Goal: Information Seeking & Learning: Check status

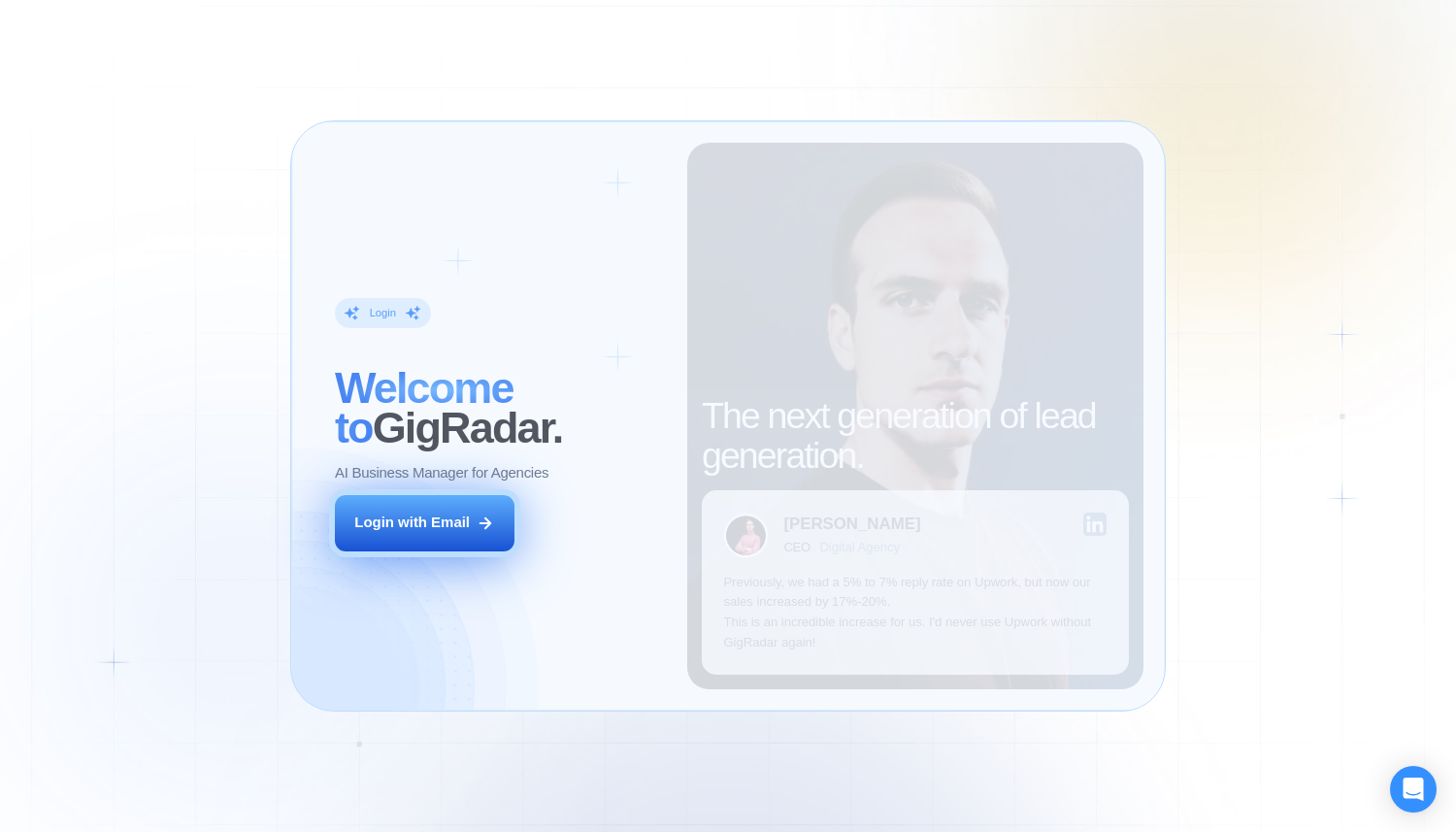
click at [471, 531] on button "Login with Email" at bounding box center [425, 522] width 181 height 56
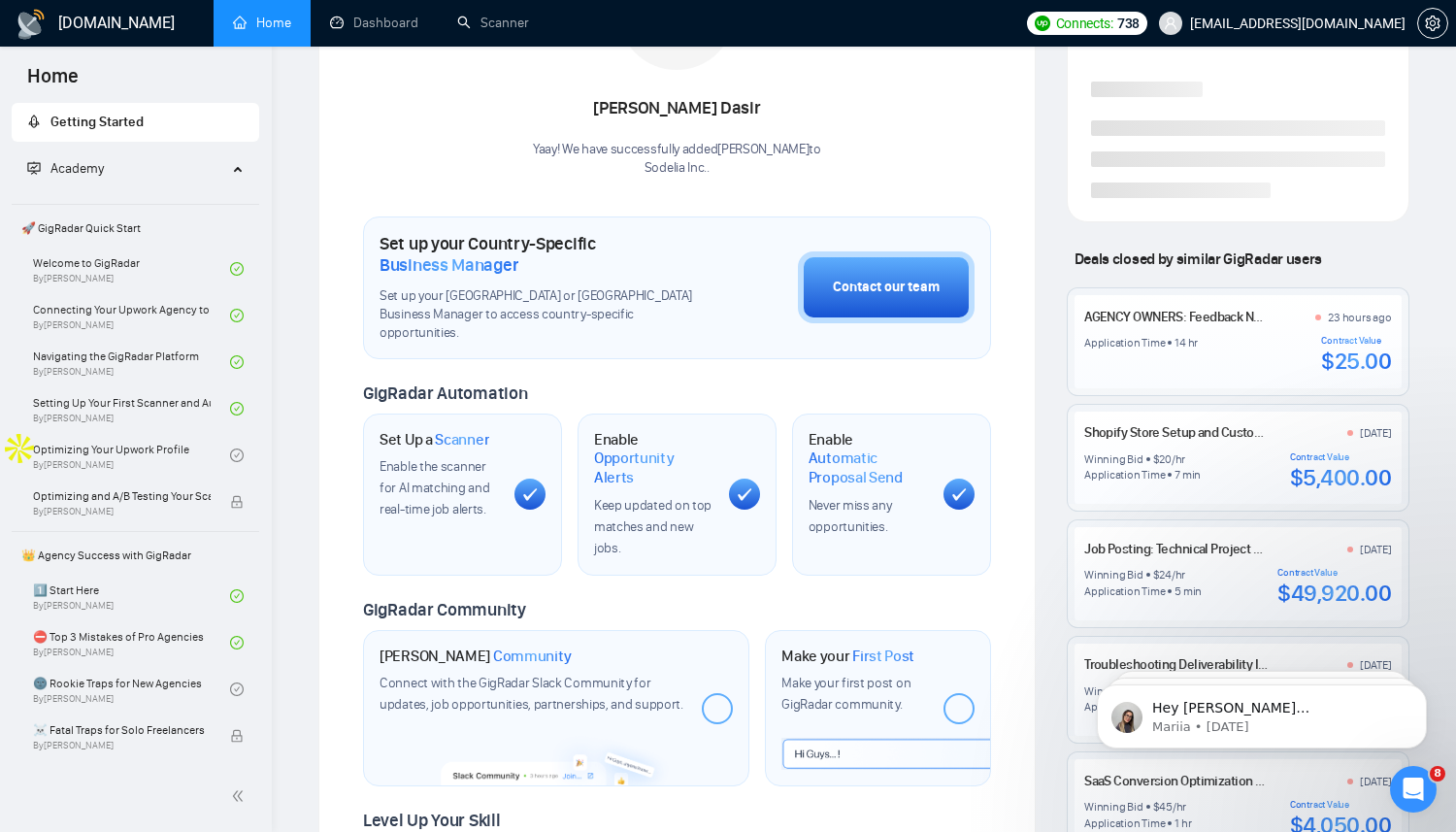
scroll to position [426, 0]
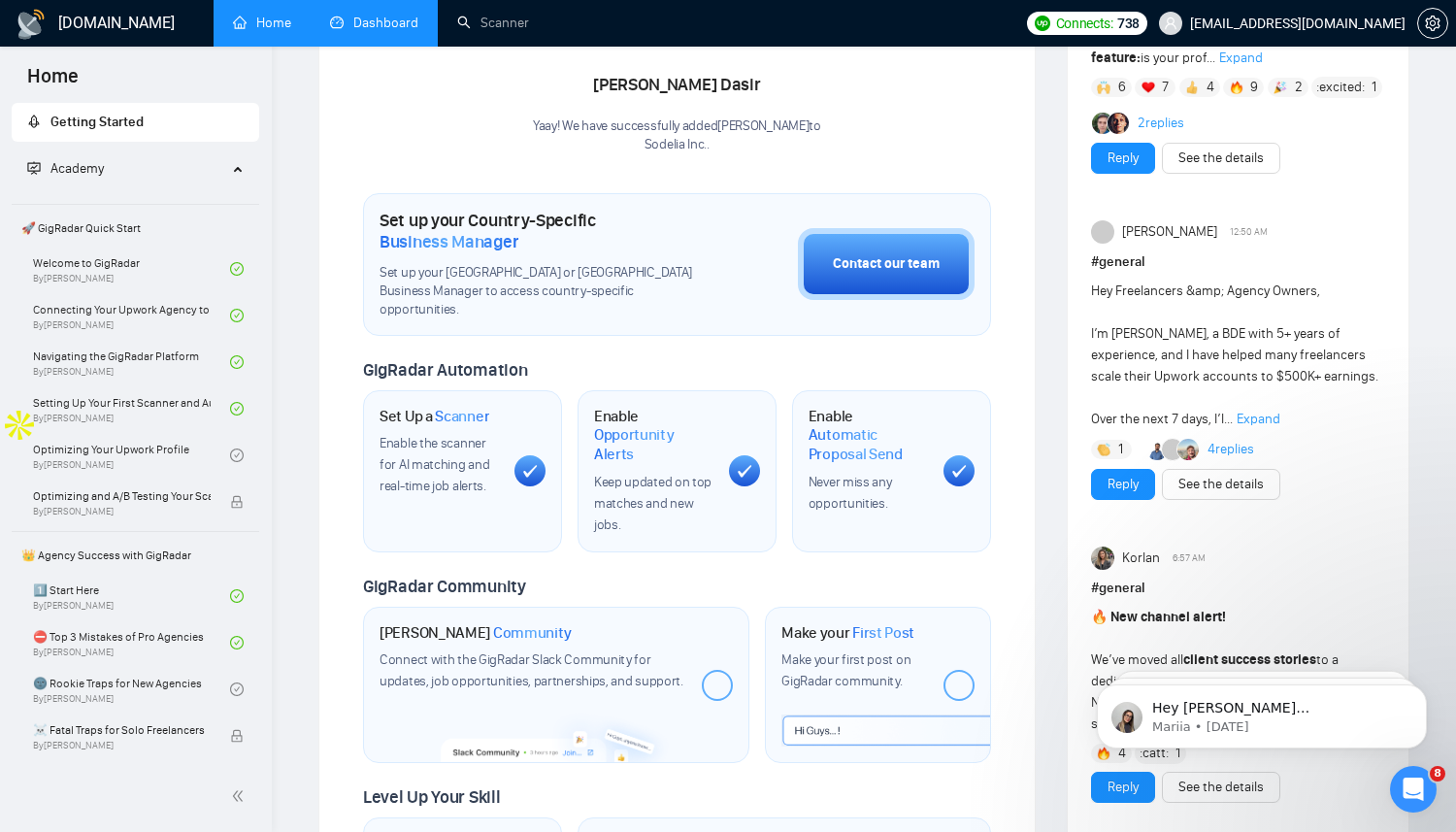
click at [373, 15] on link "Dashboard" at bounding box center [375, 23] width 89 height 17
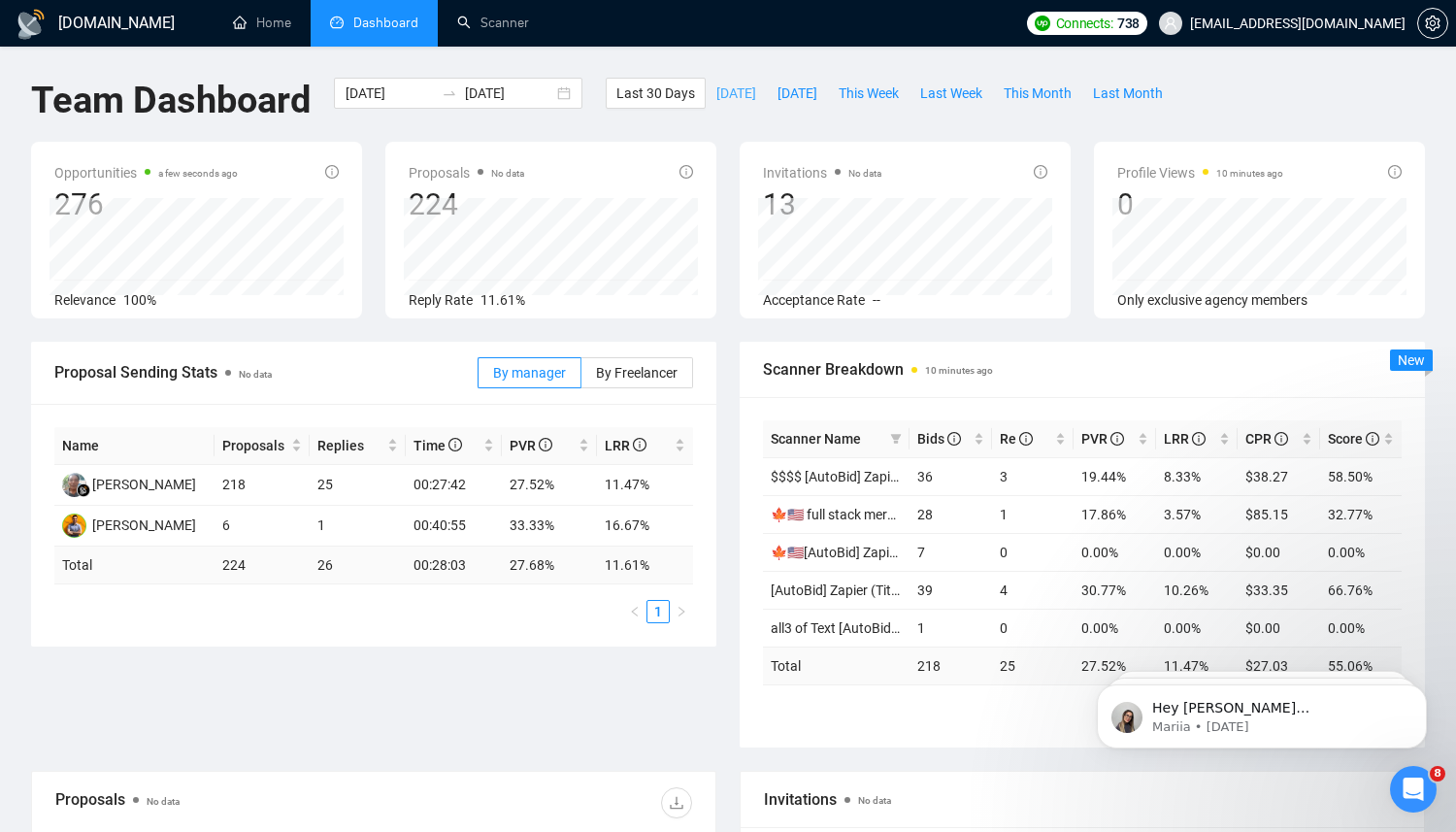
click at [739, 88] on span "[DATE]" at bounding box center [736, 93] width 39 height 22
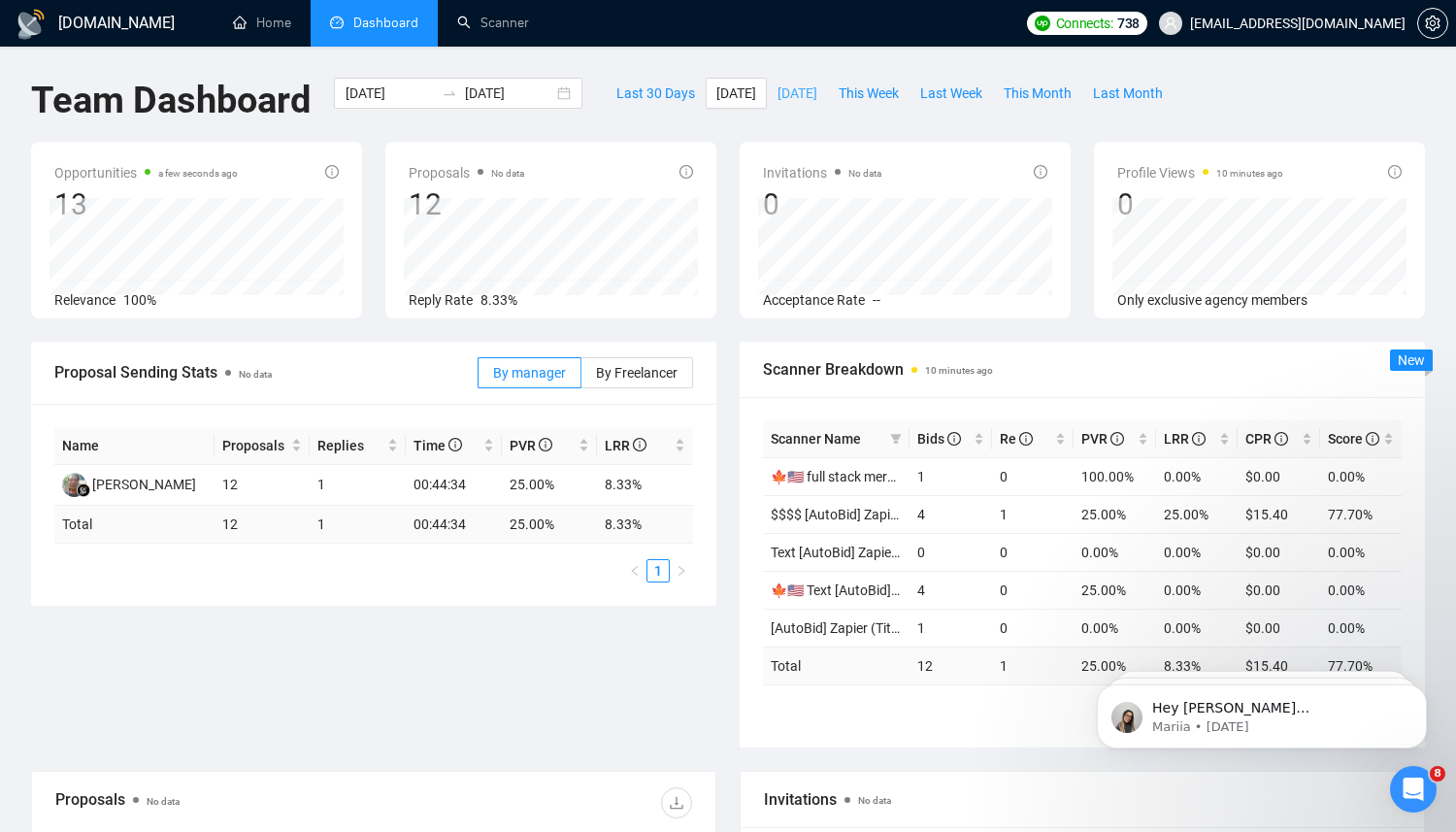
click at [802, 90] on span "[DATE]" at bounding box center [797, 93] width 39 height 22
type input "[DATE]"
click at [883, 93] on span "This Week" at bounding box center [869, 93] width 60 height 22
type input "[DATE]"
click at [1001, 111] on div "Last 30 Days [DATE] [DATE] This Week Last Week This Month Last Month" at bounding box center [889, 109] width 591 height 64
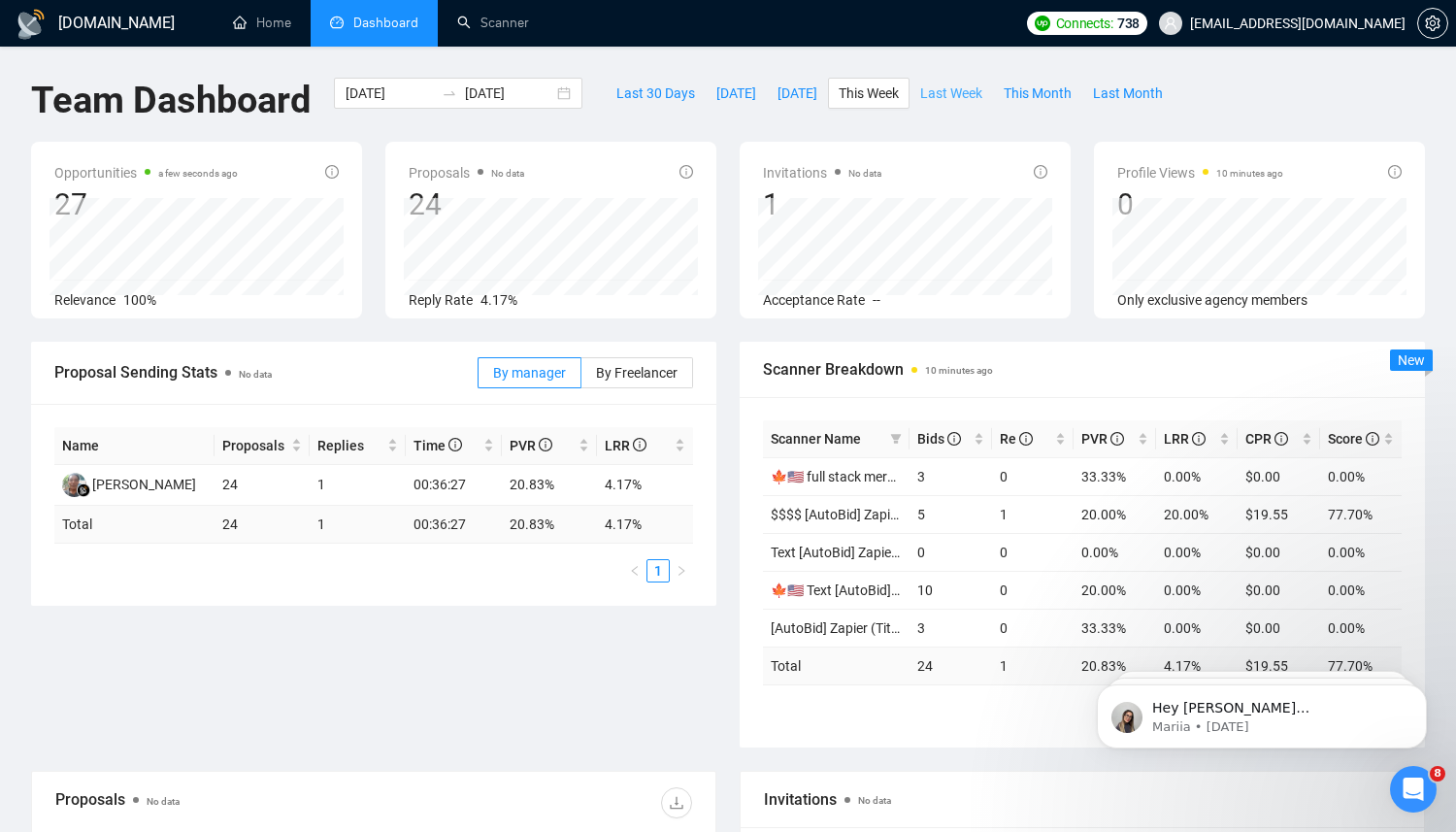
click at [983, 95] on span "Last Week" at bounding box center [951, 93] width 62 height 22
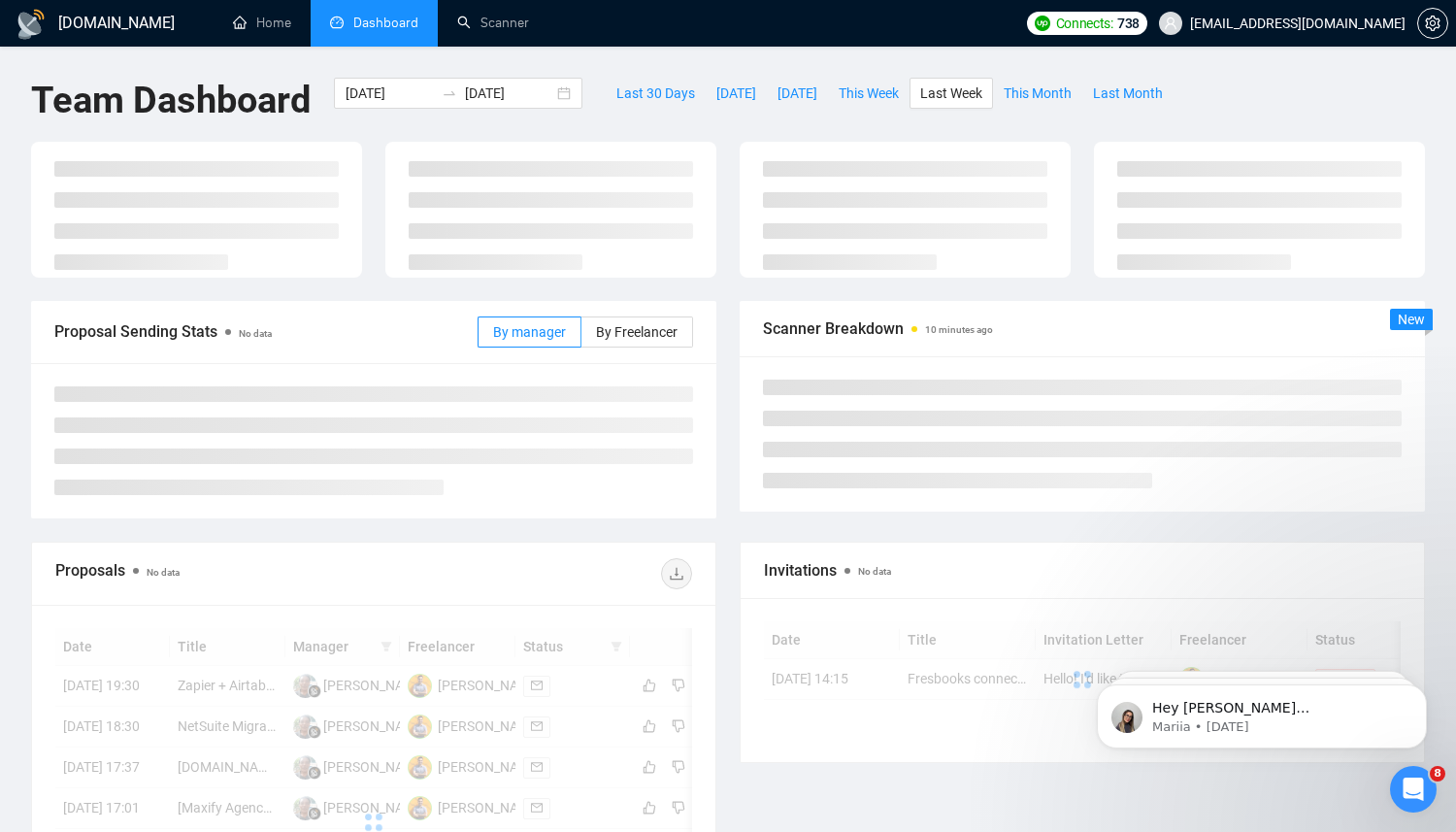
type input "[DATE]"
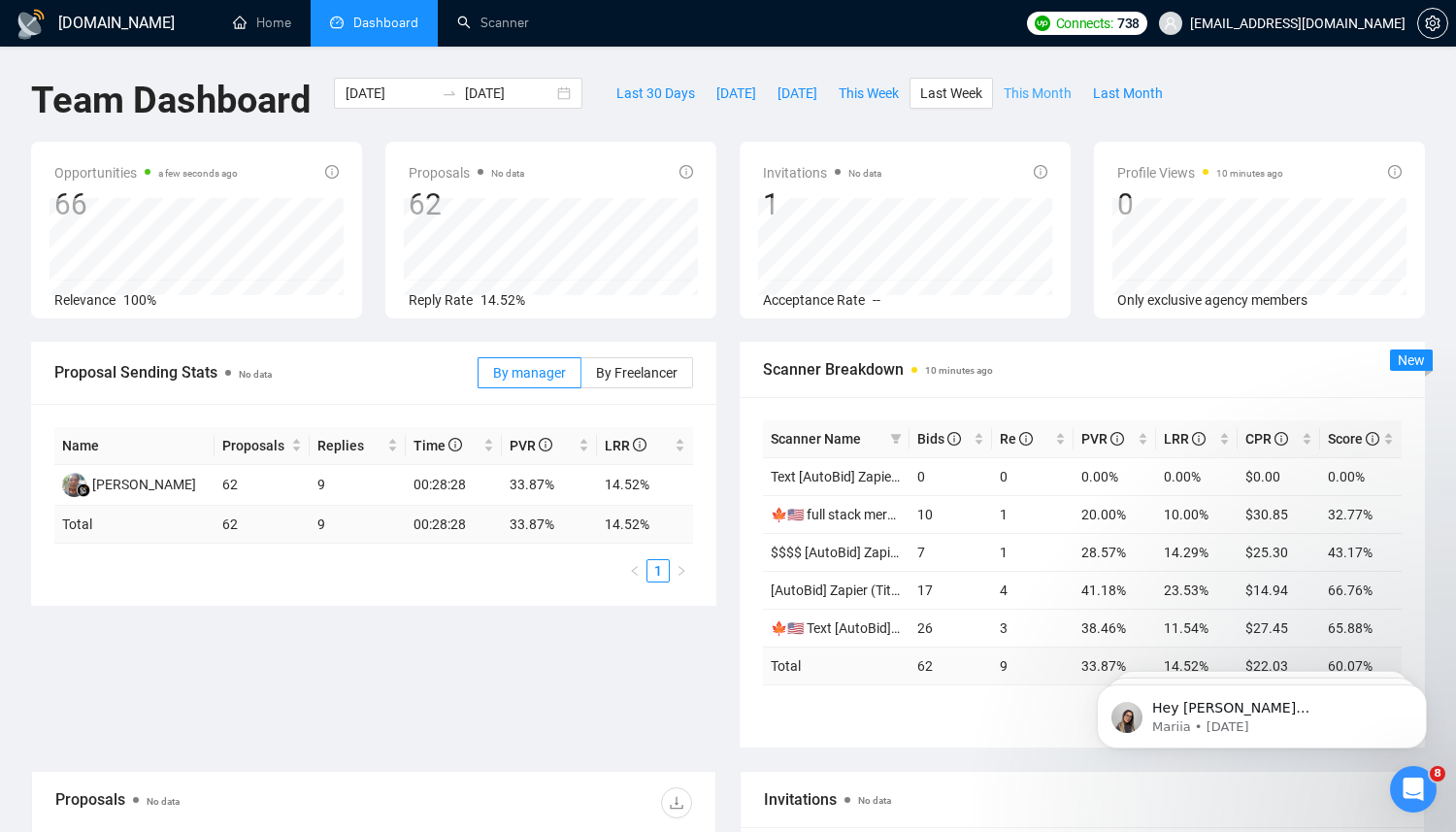
click at [1072, 99] on span "This Month" at bounding box center [1037, 93] width 68 height 22
type input "[DATE]"
click at [899, 96] on span "This Week" at bounding box center [869, 93] width 60 height 22
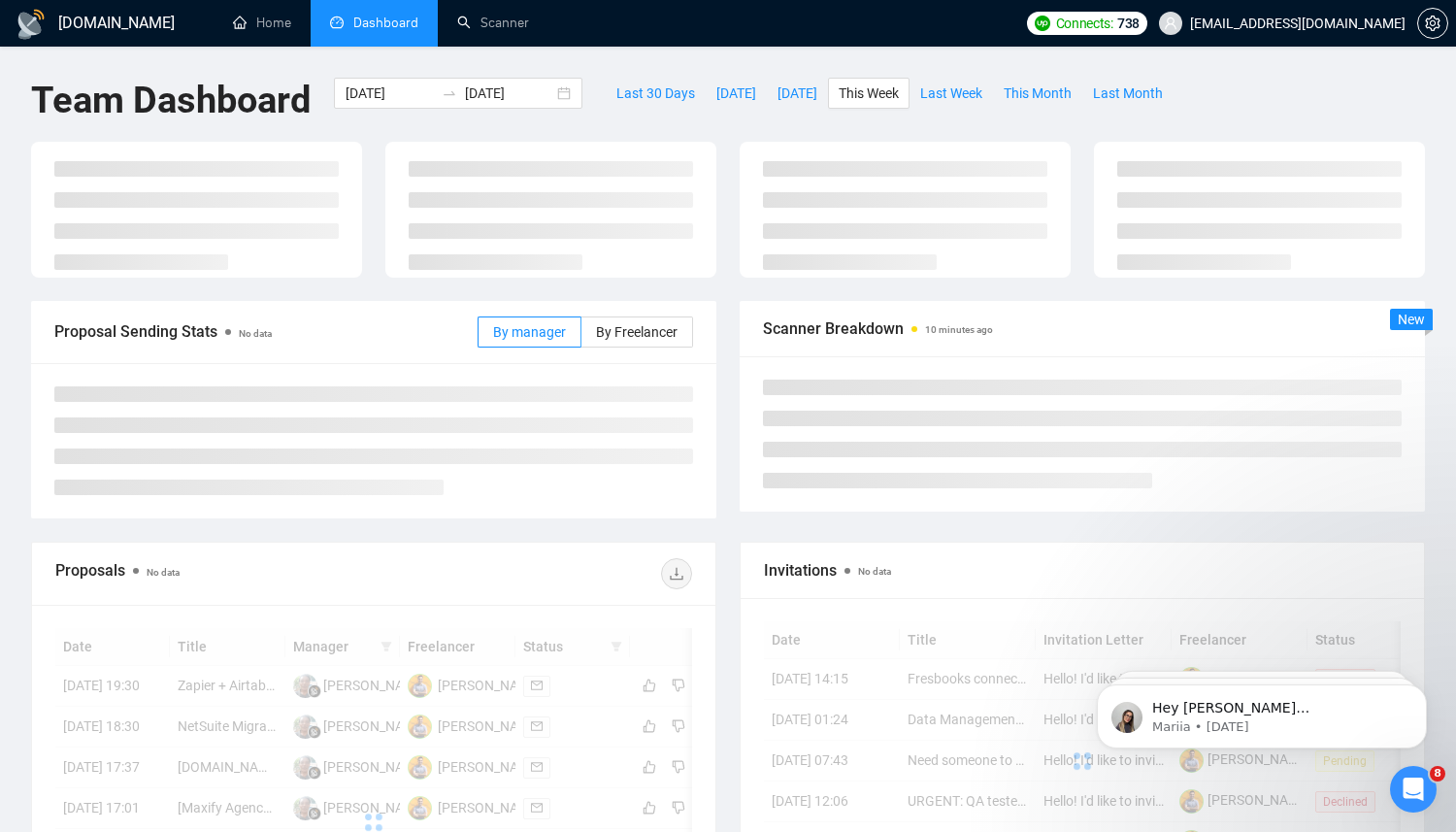
type input "[DATE]"
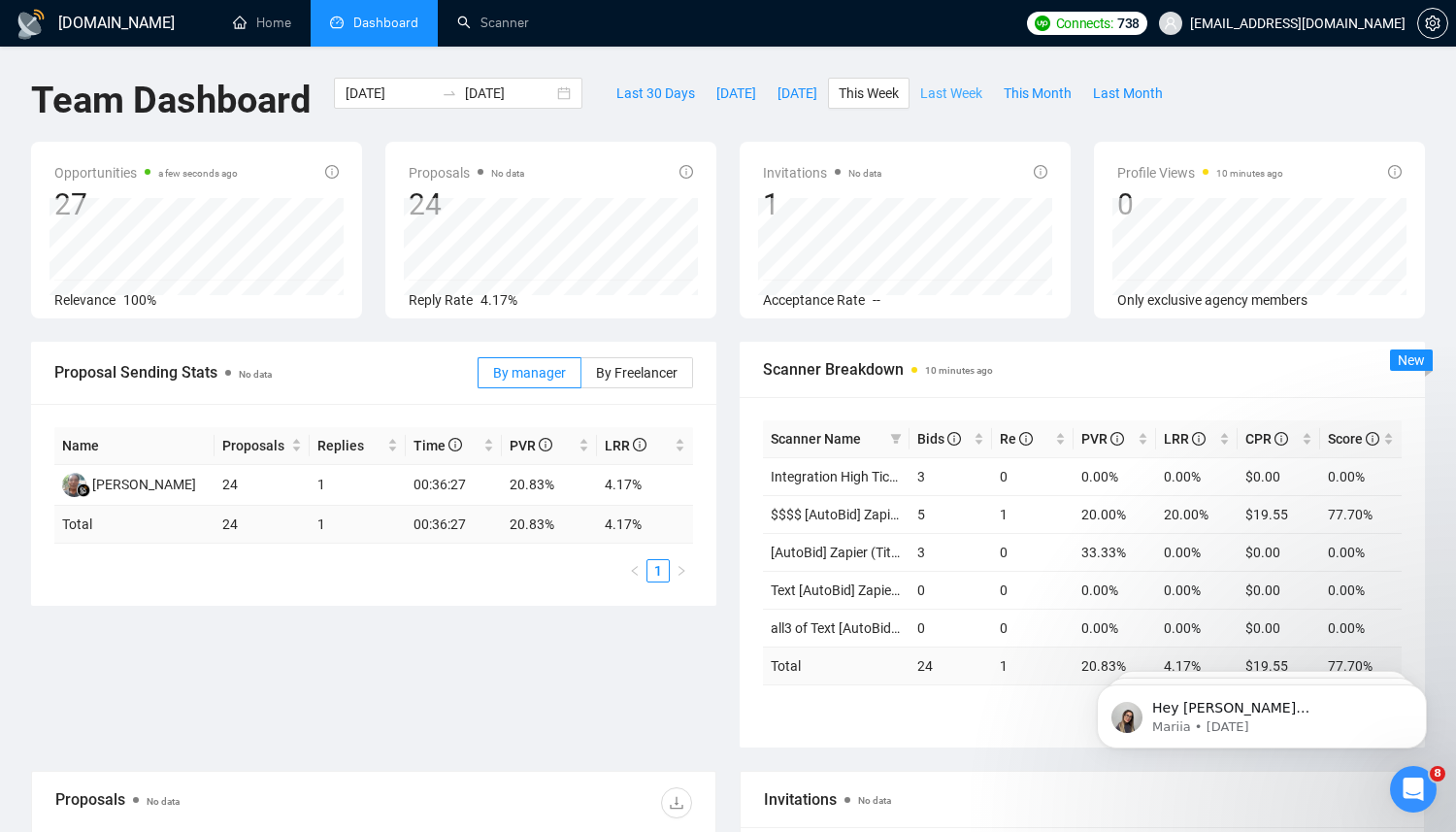
click at [970, 101] on span "Last Week" at bounding box center [951, 93] width 62 height 22
type input "[DATE]"
click at [1253, 430] on body "[DOMAIN_NAME] Home Dashboard Scanner Connects: 738 [EMAIL_ADDRESS][DOMAIN_NAME]…" at bounding box center [728, 416] width 1456 height 832
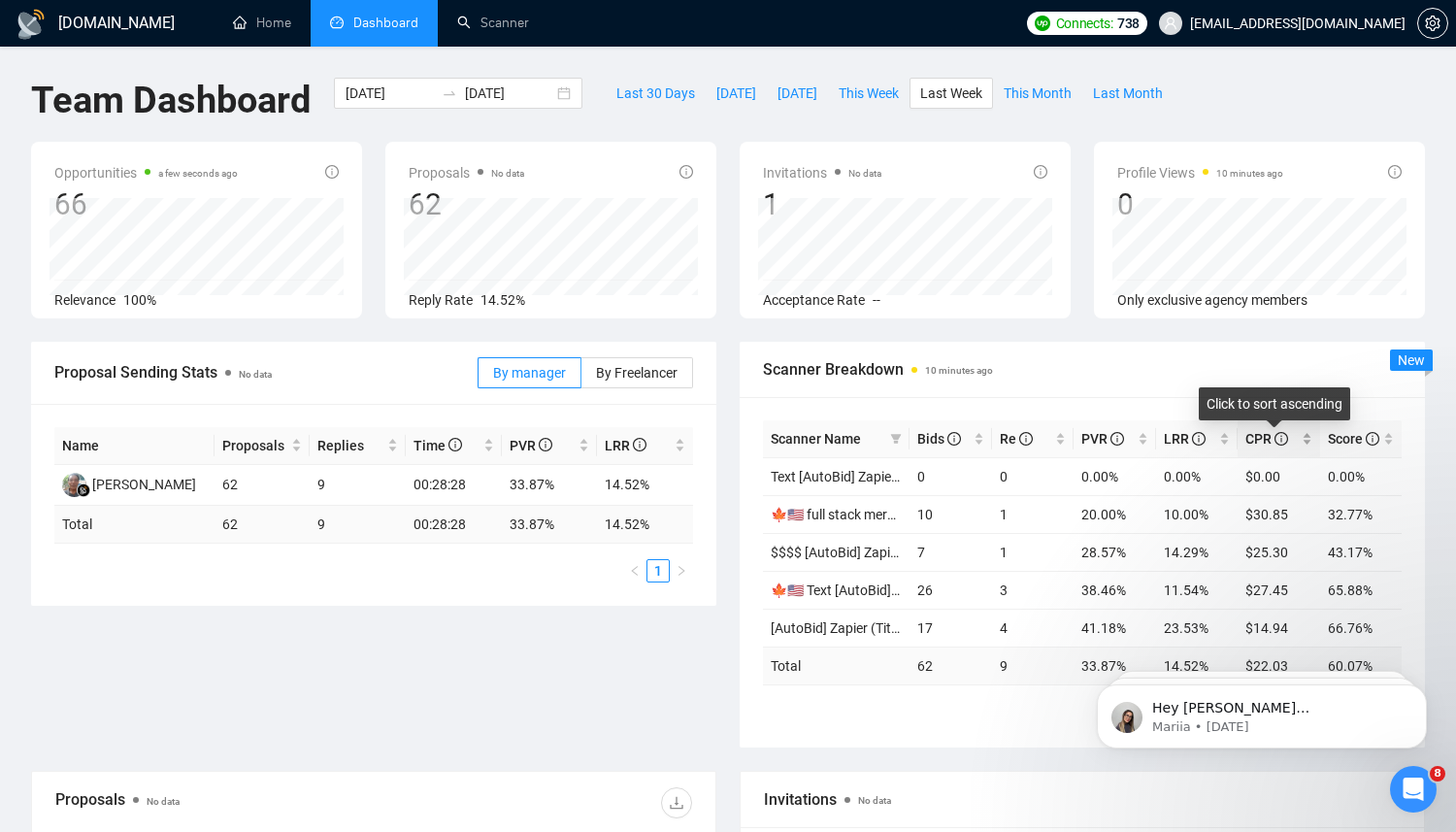
click at [1265, 445] on span "CPR" at bounding box center [1266, 439] width 42 height 16
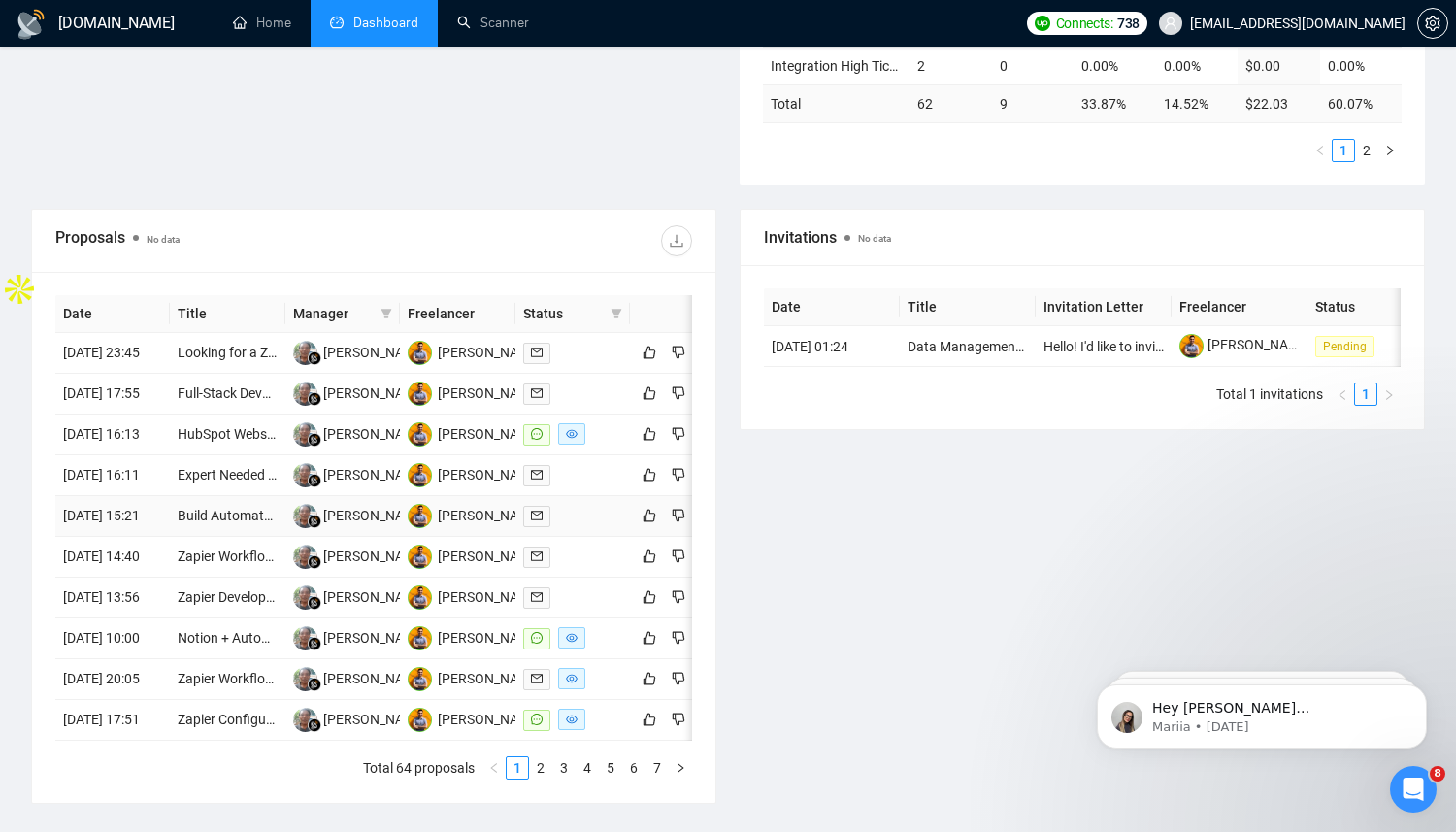
scroll to position [582, 0]
